Goal: Transaction & Acquisition: Purchase product/service

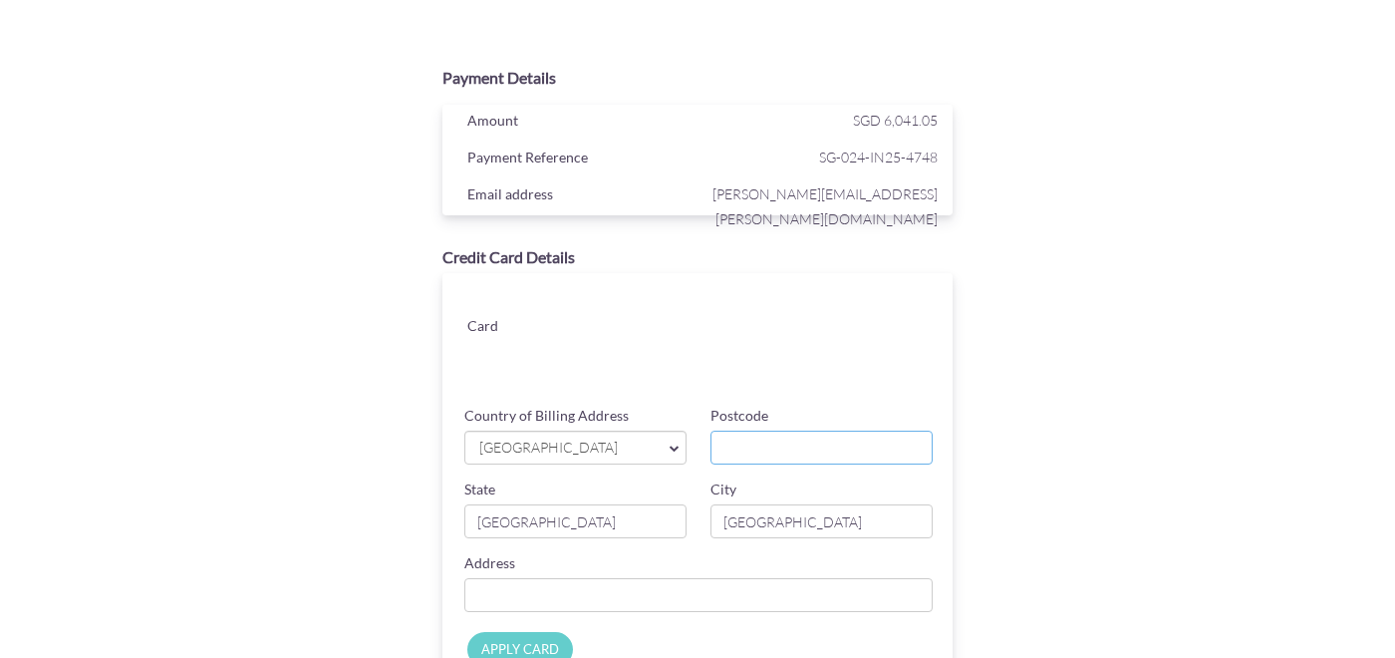
click at [749, 434] on input "Postcode" at bounding box center [822, 448] width 222 height 34
type input "469974"
type input "[STREET_ADDRESS]"
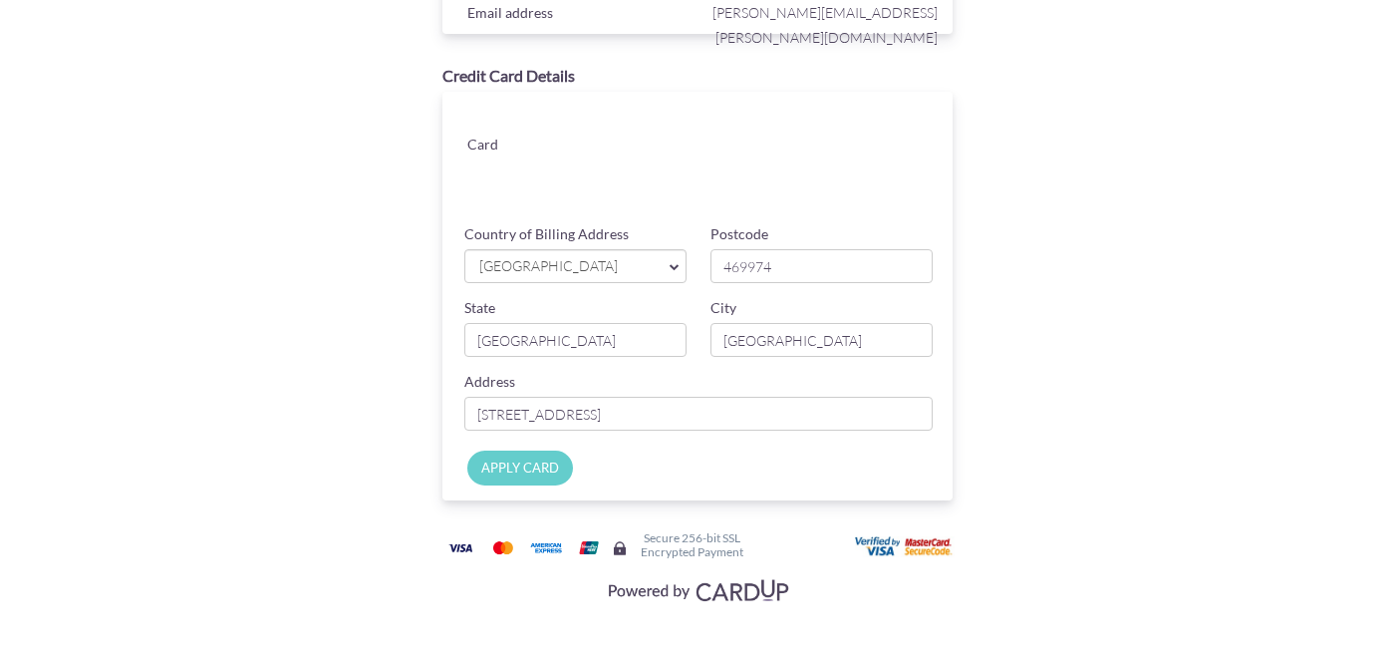
click at [527, 475] on input "APPLY CARD" at bounding box center [520, 467] width 106 height 35
type input "Applying..."
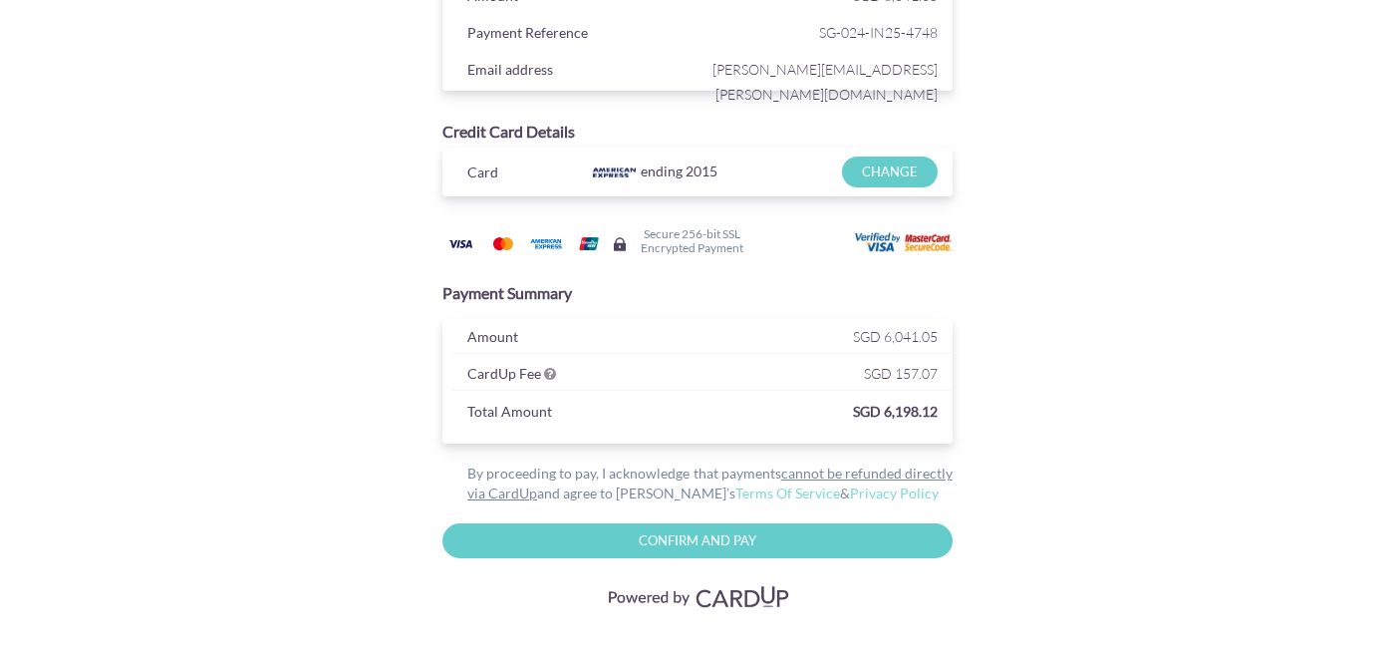
scroll to position [132, 0]
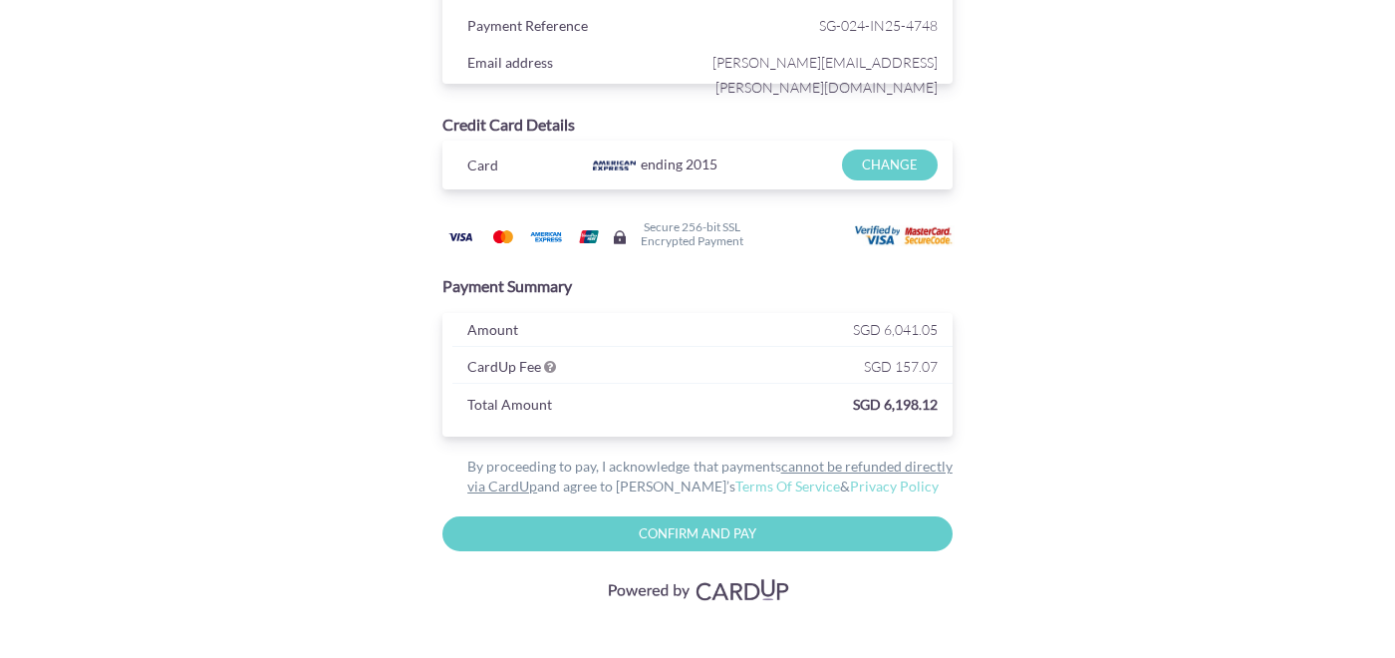
click at [678, 539] on input "Confirm and Pay" at bounding box center [697, 533] width 510 height 35
type input "Please wait..."
